Goal: Task Accomplishment & Management: Use online tool/utility

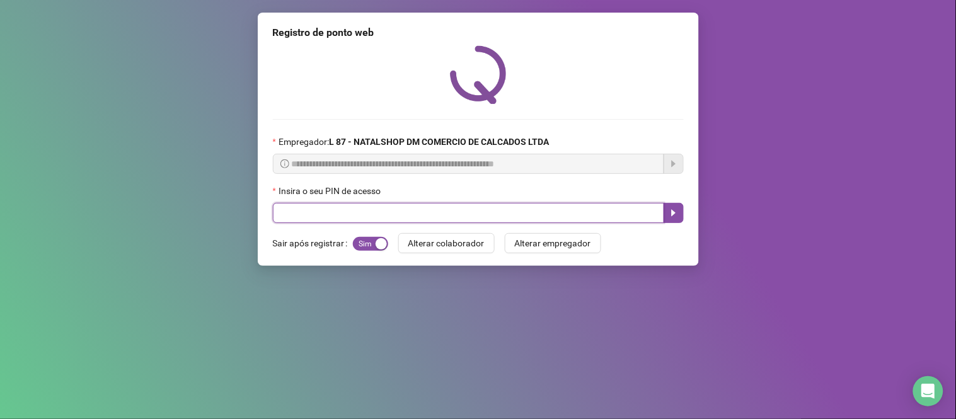
click at [354, 223] on input "text" at bounding box center [468, 213] width 391 height 20
type input "*****"
click at [679, 209] on button "button" at bounding box center [674, 213] width 20 height 20
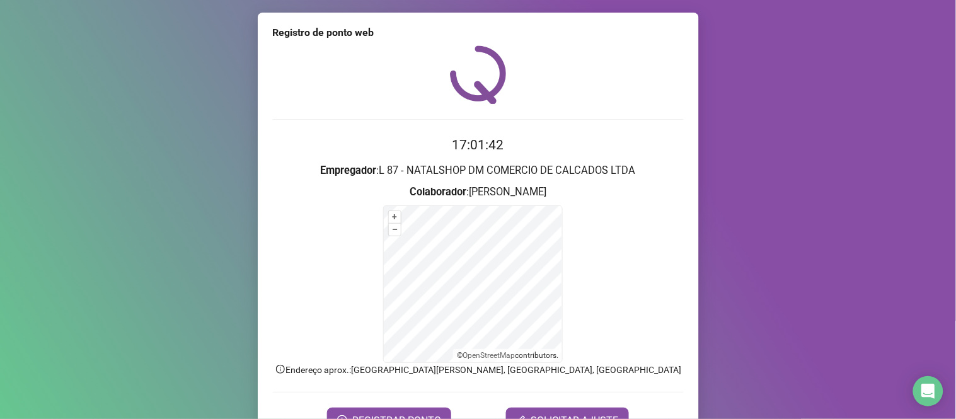
scroll to position [68, 0]
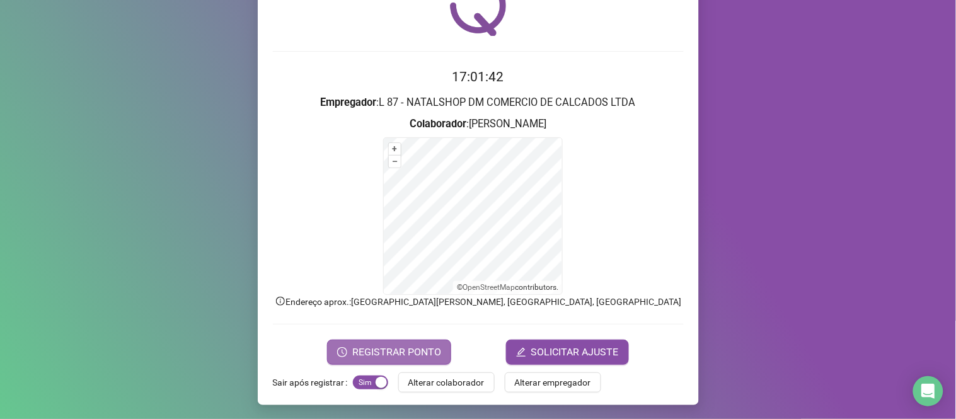
click at [380, 347] on span "REGISTRAR PONTO" at bounding box center [396, 352] width 89 height 15
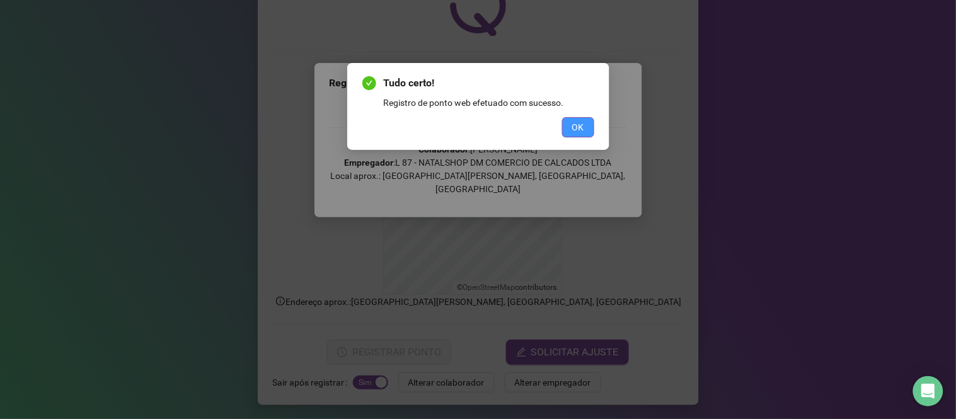
click at [582, 123] on span "OK" at bounding box center [578, 127] width 12 height 14
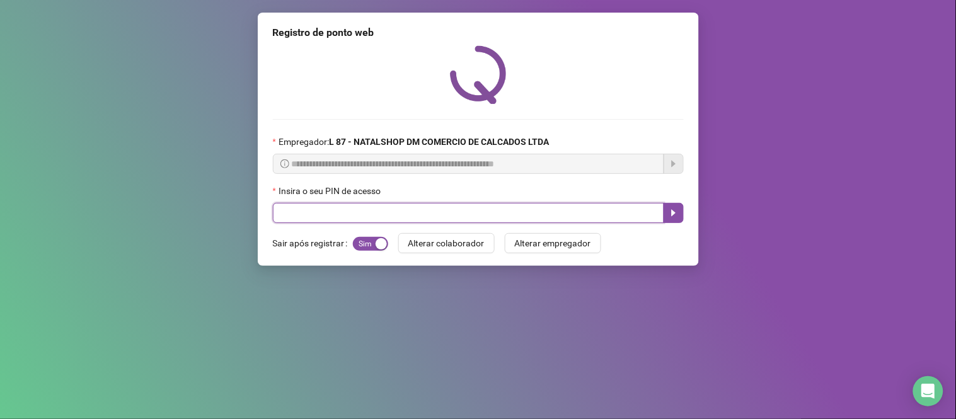
click at [344, 210] on input "text" at bounding box center [468, 213] width 391 height 20
type input "*****"
click at [664, 214] on button "button" at bounding box center [674, 213] width 20 height 20
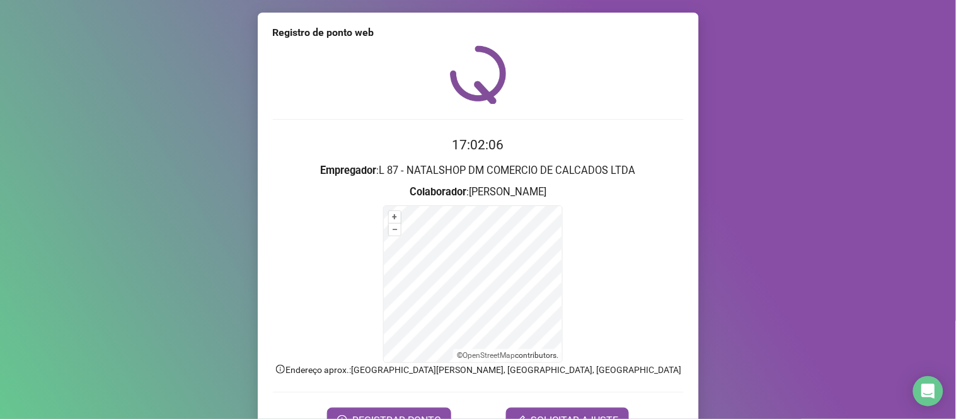
scroll to position [68, 0]
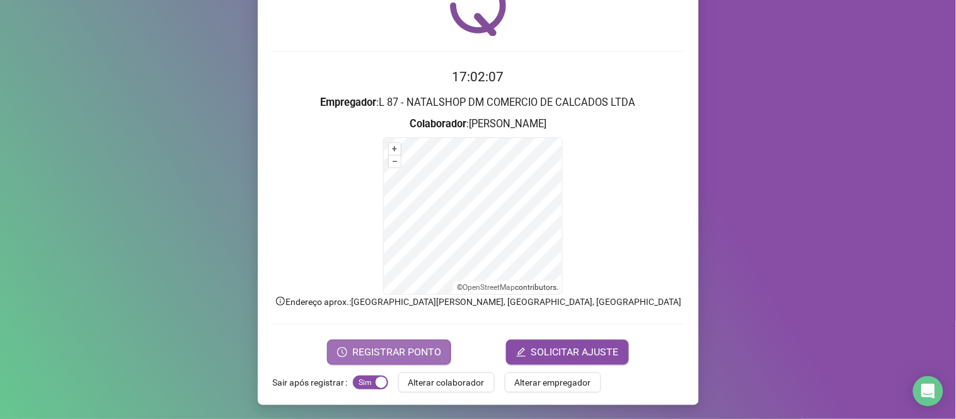
click at [425, 345] on span "REGISTRAR PONTO" at bounding box center [396, 352] width 89 height 15
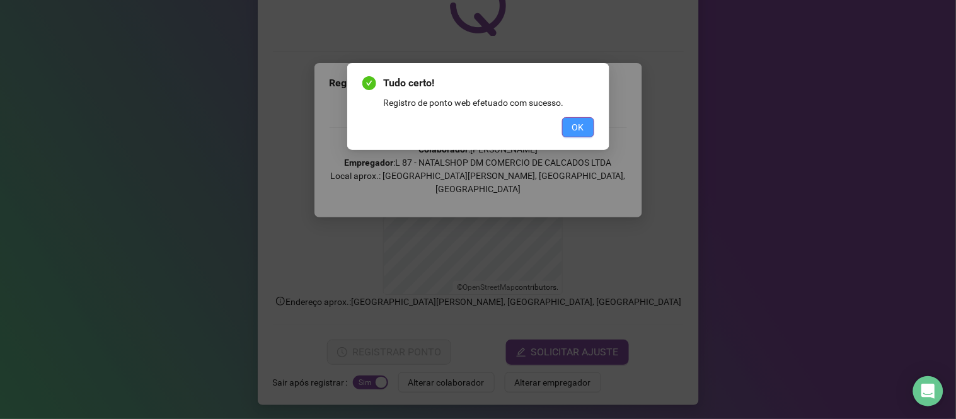
click at [573, 133] on span "OK" at bounding box center [578, 127] width 12 height 14
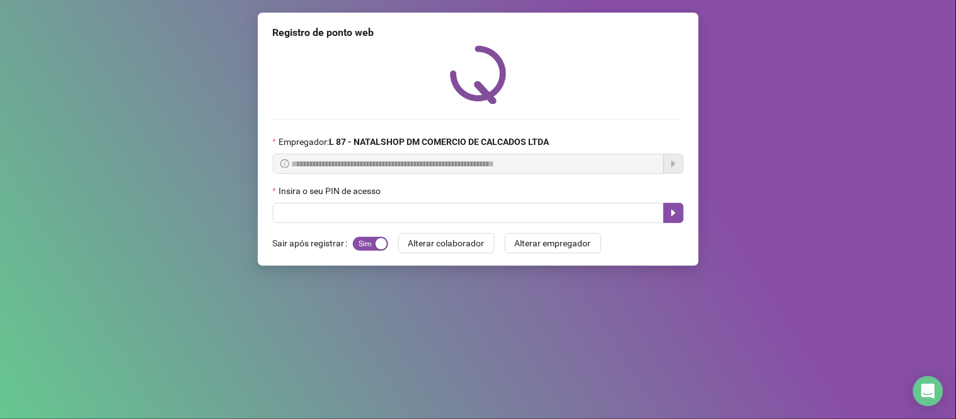
scroll to position [0, 0]
